Goal: Entertainment & Leisure: Consume media (video, audio)

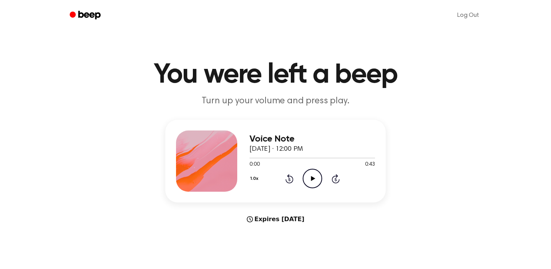
click at [318, 175] on icon "Play Audio" at bounding box center [313, 179] width 20 height 20
click at [314, 181] on icon "Play Audio" at bounding box center [313, 179] width 20 height 20
click at [311, 181] on icon "Pause Audio" at bounding box center [313, 179] width 20 height 20
click at [313, 179] on icon "Play Audio" at bounding box center [313, 179] width 20 height 20
click at [317, 175] on icon "Pause Audio" at bounding box center [313, 179] width 20 height 20
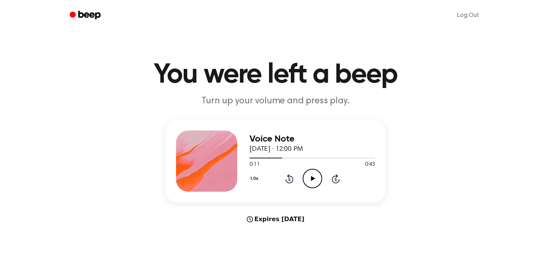
drag, startPoint x: 281, startPoint y: 158, endPoint x: 246, endPoint y: 160, distance: 34.9
click at [246, 160] on div "Voice Note [DATE] · 12:00 PM 0:11 0:43 Your browser does not support the [objec…" at bounding box center [275, 161] width 220 height 83
click at [290, 179] on icon "Rewind 5 seconds" at bounding box center [289, 179] width 8 height 10
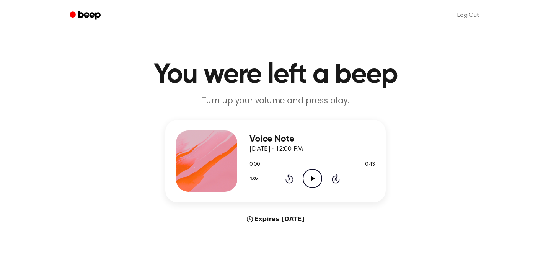
click at [315, 181] on icon "Play Audio" at bounding box center [313, 179] width 20 height 20
